Goal: Task Accomplishment & Management: Use online tool/utility

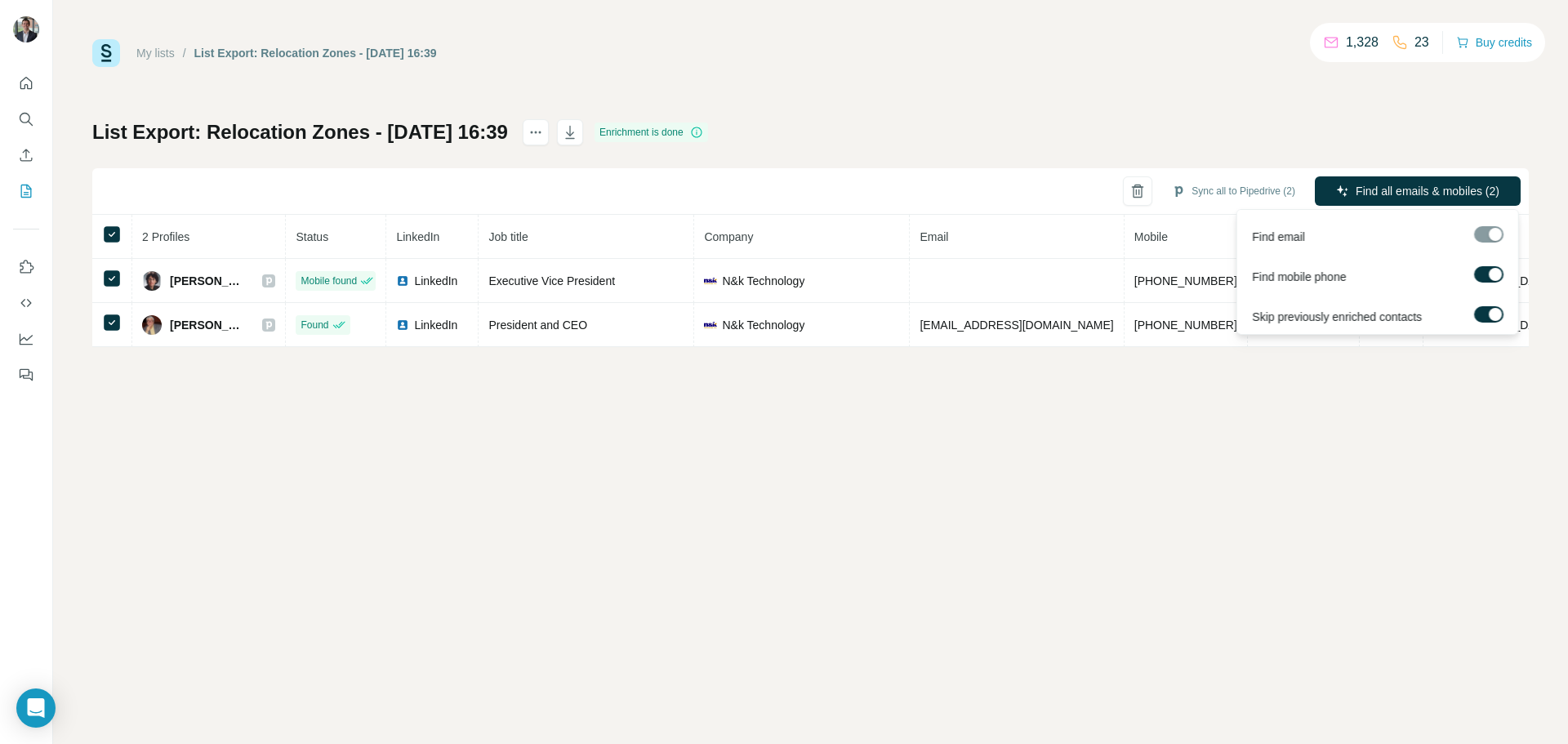
click at [1363, 206] on div "Find all emails & mobiles (2)" at bounding box center [1417, 193] width 206 height 33
click at [1362, 193] on span "Find all emails & mobiles (2)" at bounding box center [1427, 191] width 144 height 16
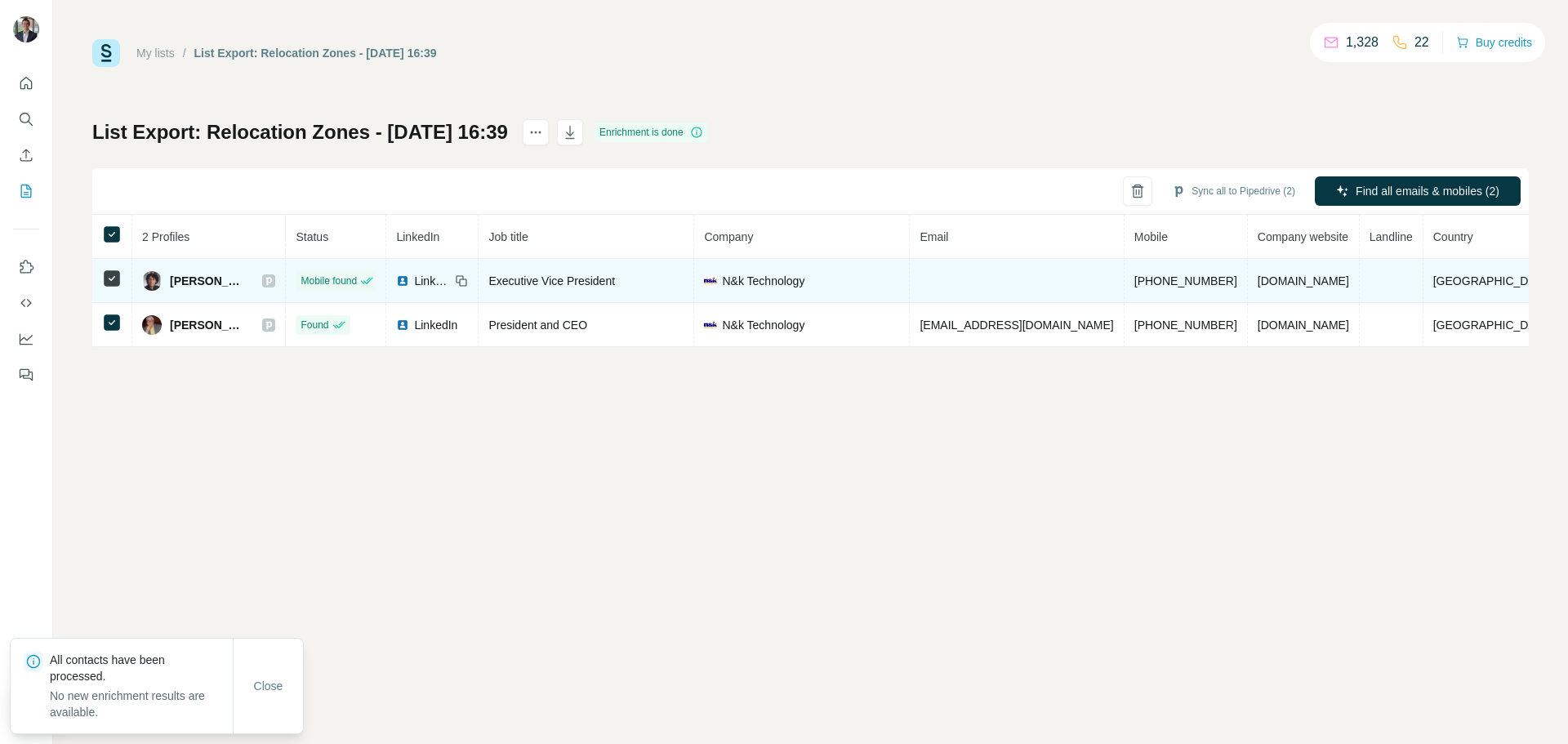
click at [1008, 280] on td at bounding box center [1016, 280] width 214 height 44
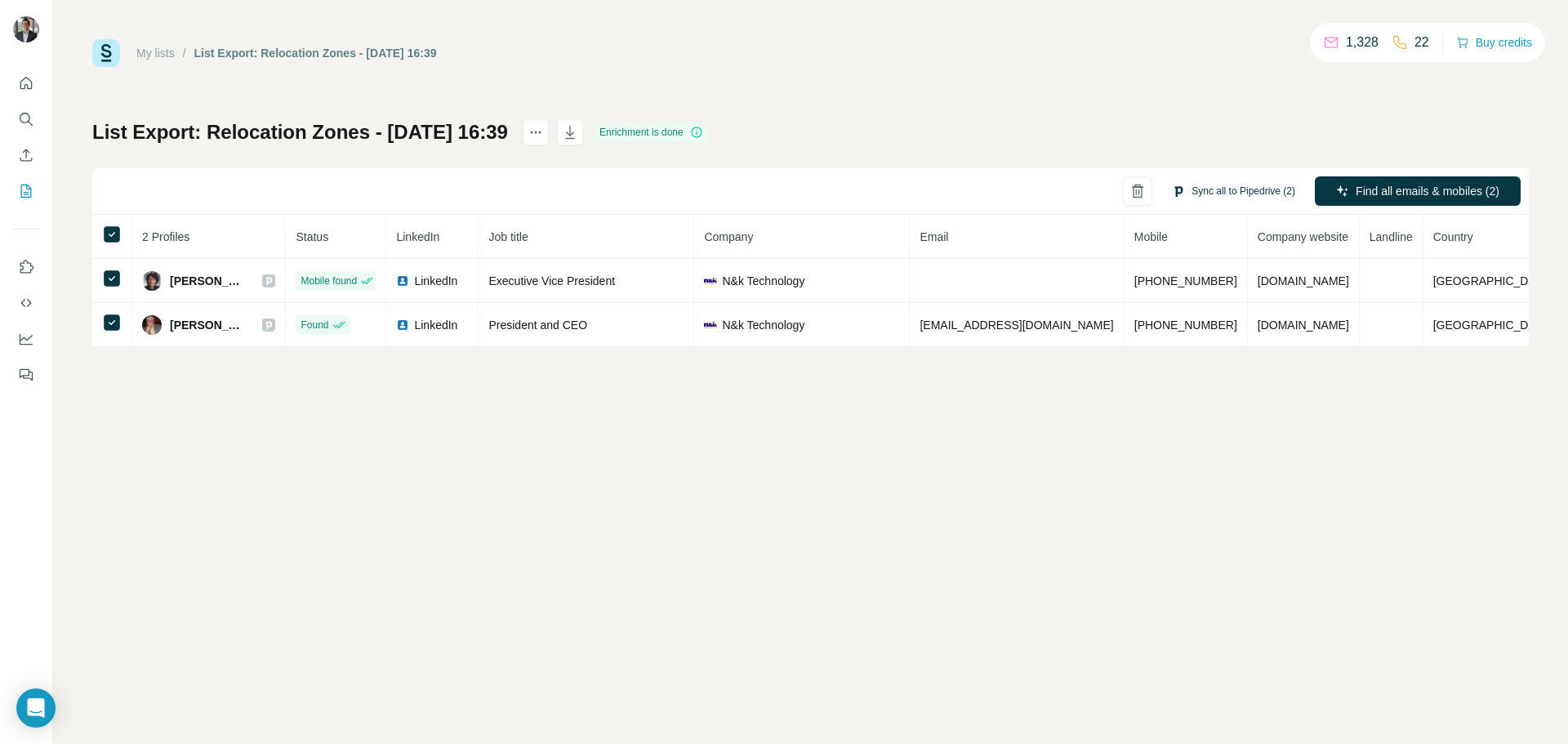
click at [1221, 193] on button "Sync all to Pipedrive (2)" at bounding box center [1234, 191] width 146 height 24
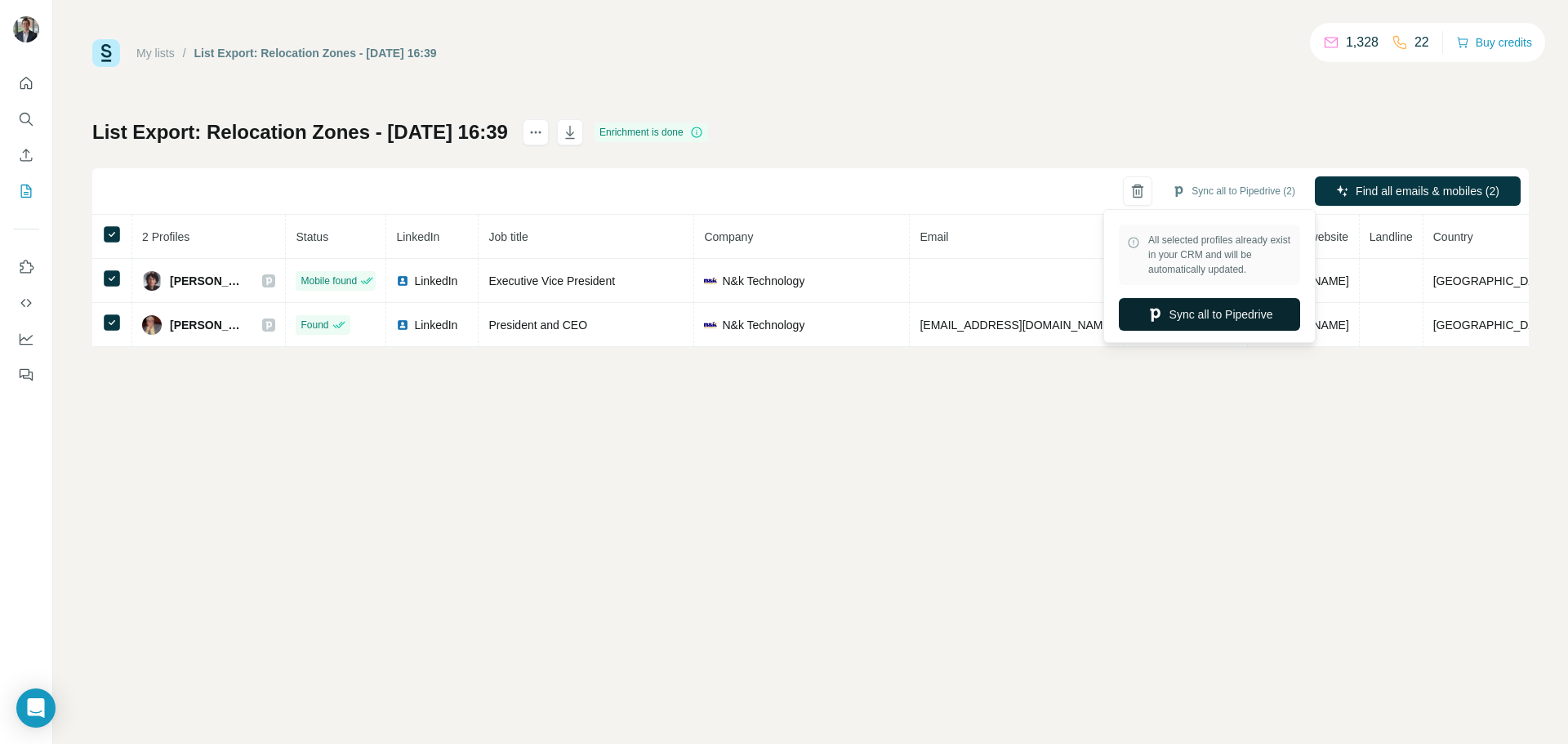
click at [1169, 313] on button "Sync all to Pipedrive" at bounding box center [1209, 315] width 182 height 33
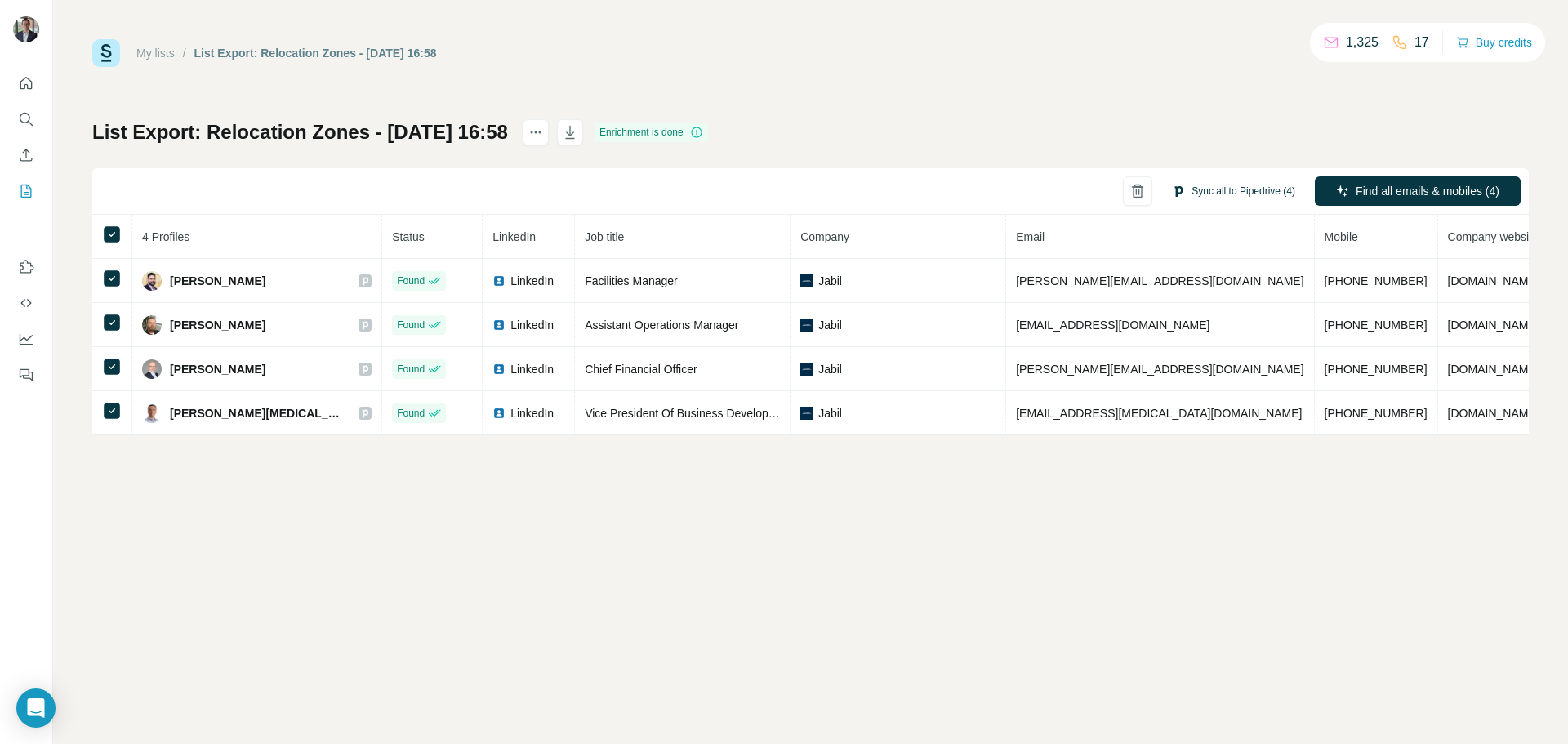
click at [1214, 198] on button "Sync all to Pipedrive (4)" at bounding box center [1234, 191] width 146 height 24
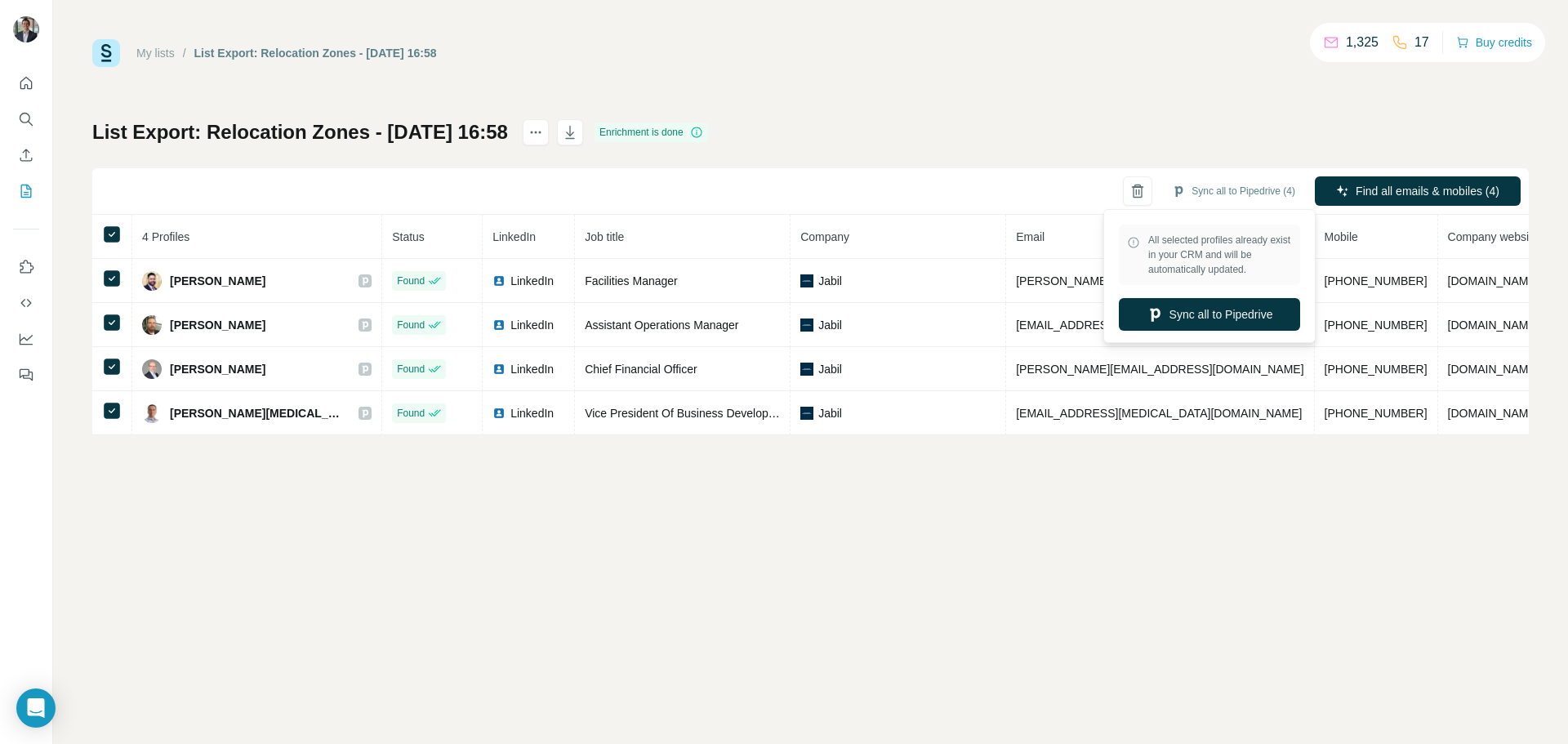
click at [1224, 295] on div "All selected profiles already exist in your CRM and will be automatically updat…" at bounding box center [1209, 276] width 204 height 126
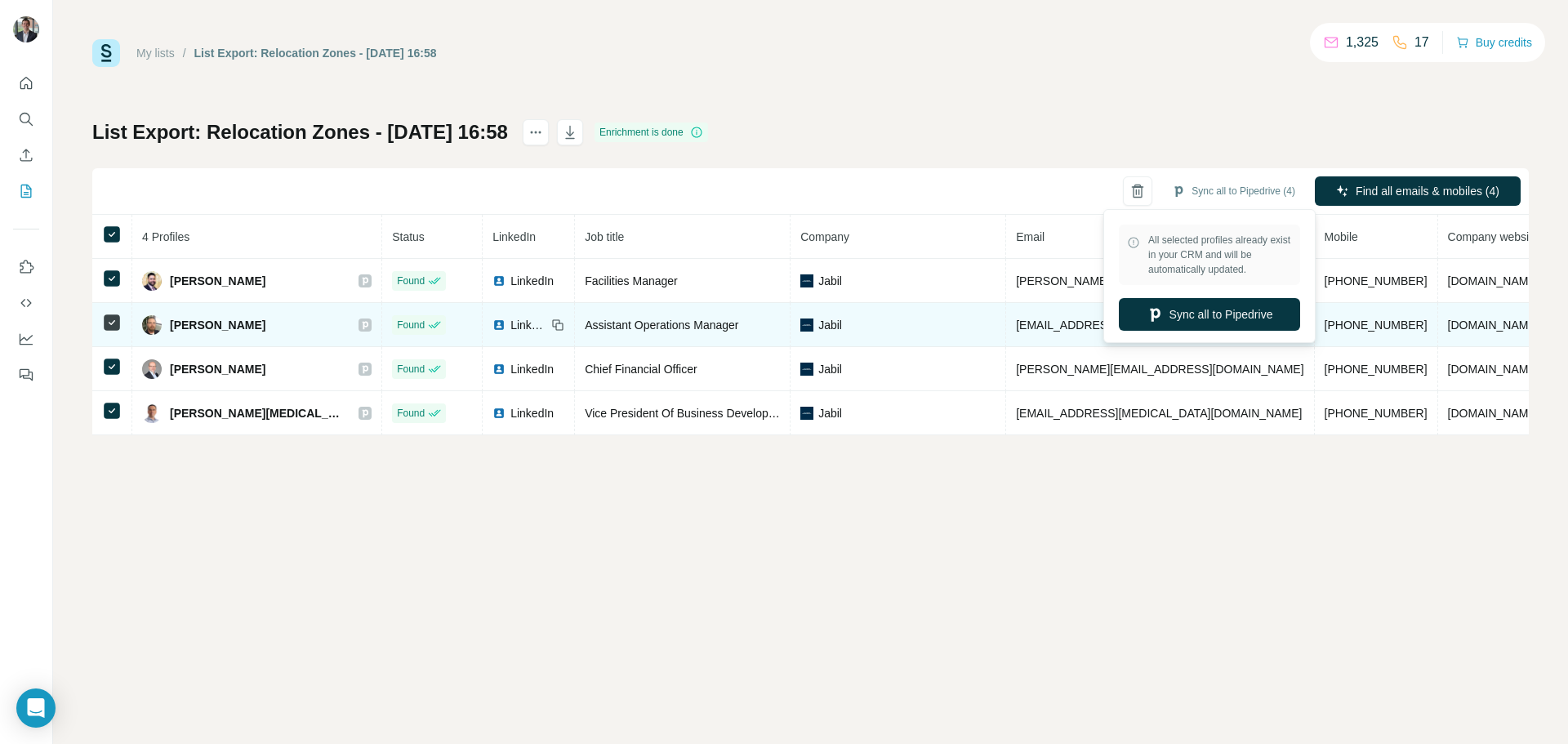
click at [1221, 314] on button "Sync all to Pipedrive" at bounding box center [1209, 315] width 182 height 33
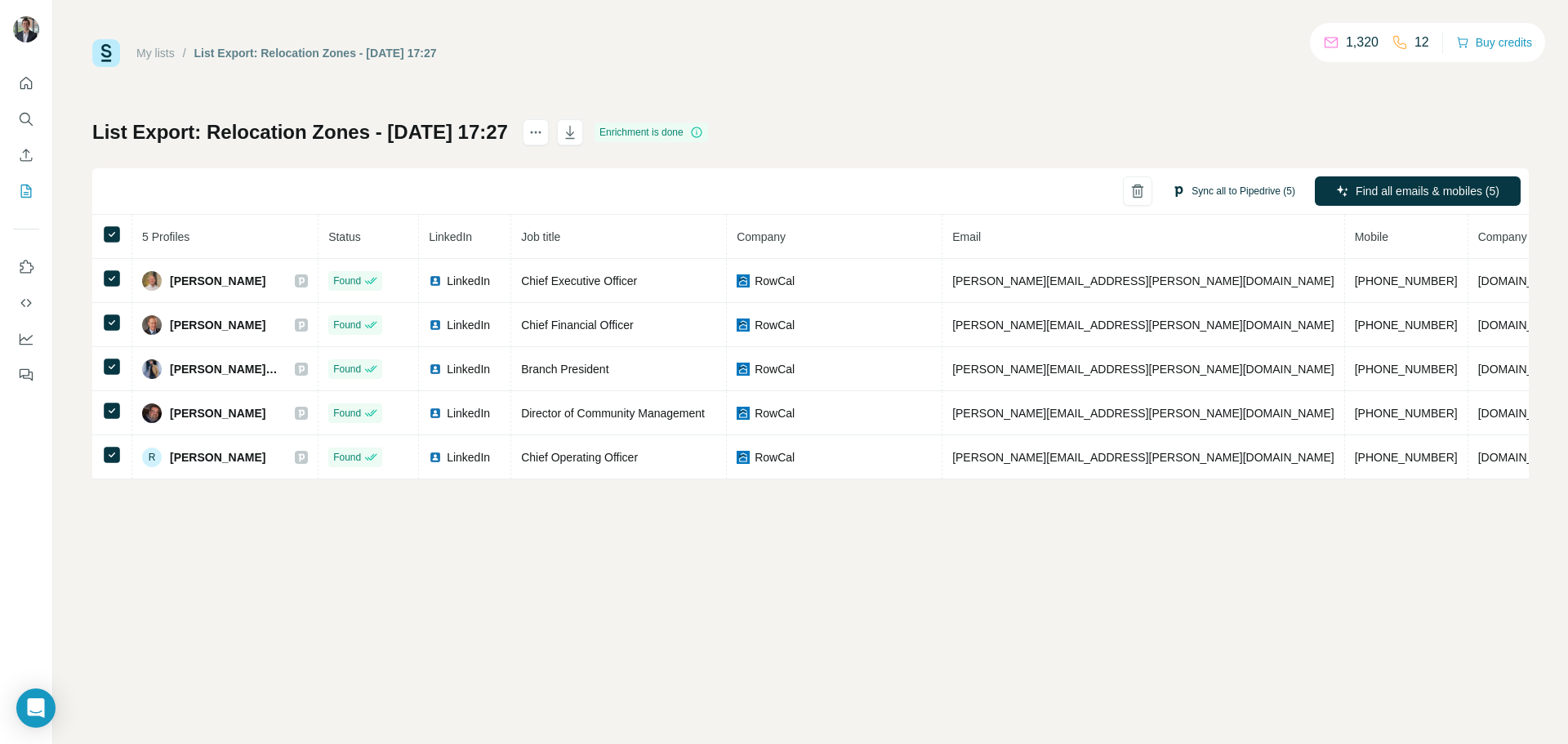
click at [1247, 193] on button "Sync all to Pipedrive (5)" at bounding box center [1234, 191] width 146 height 24
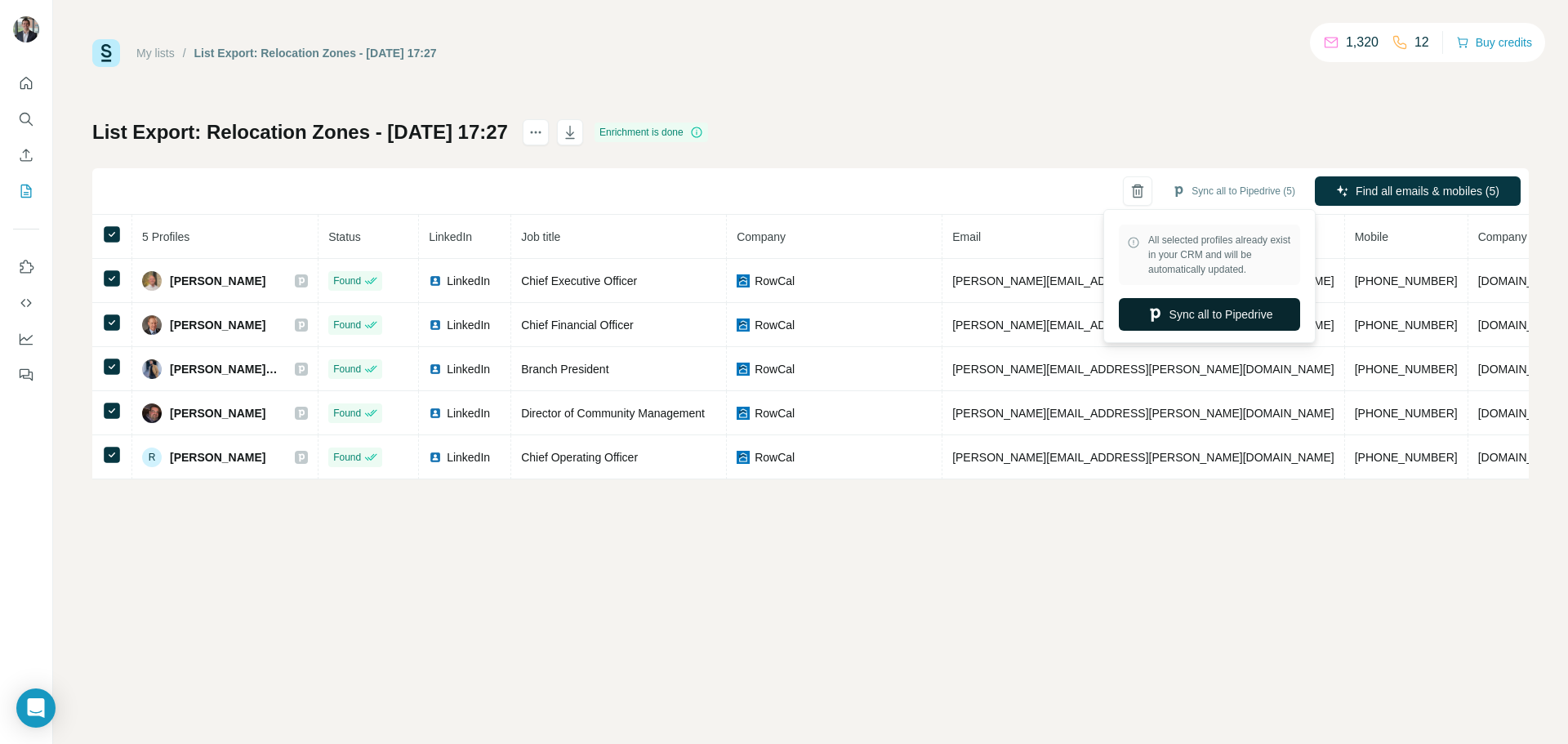
click at [1221, 311] on button "Sync all to Pipedrive" at bounding box center [1209, 315] width 182 height 33
